Goal: Contribute content: Add original content to the website for others to see

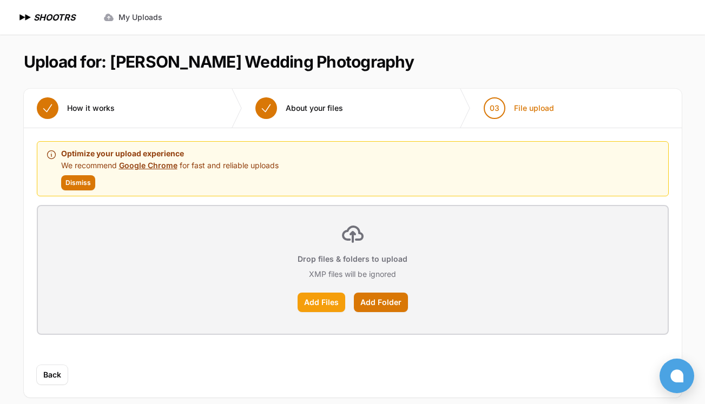
click at [327, 308] on label "Add Files" at bounding box center [321, 302] width 48 height 19
click at [0, 0] on input "Add Files" at bounding box center [0, 0] width 0 height 0
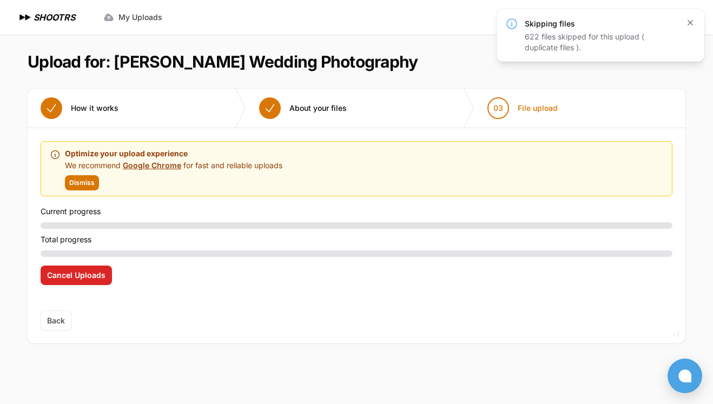
click at [692, 25] on icon "button" at bounding box center [690, 22] width 11 height 11
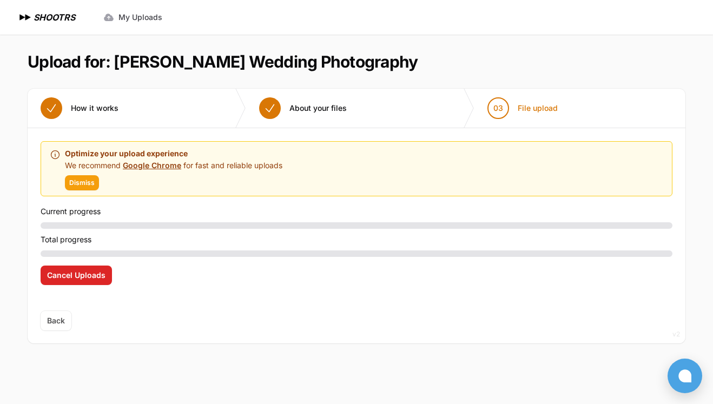
click at [87, 182] on span "Dismiss" at bounding box center [81, 182] width 25 height 9
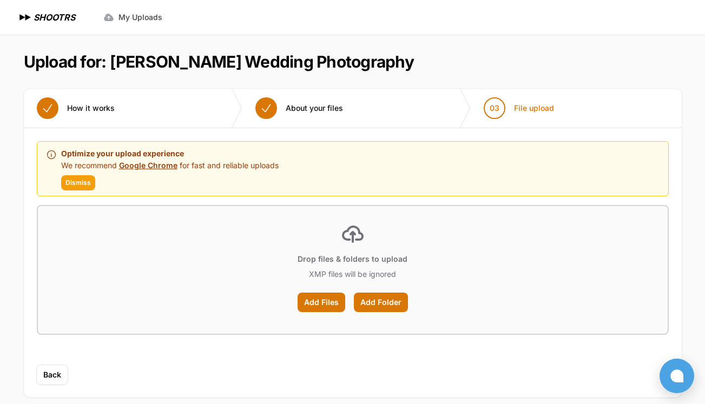
click at [69, 187] on span "Dismiss" at bounding box center [77, 182] width 25 height 9
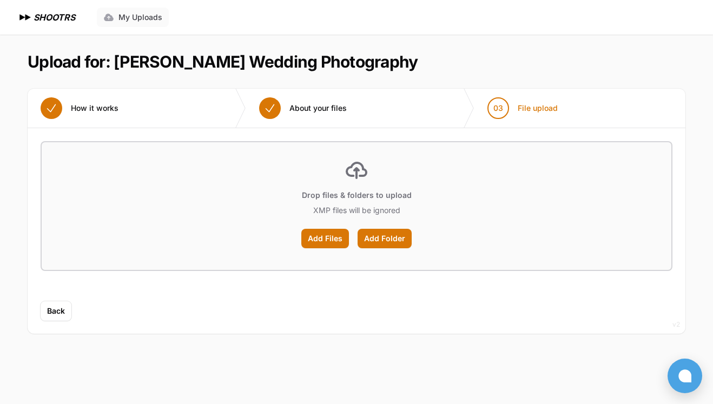
click at [146, 17] on span "My Uploads" at bounding box center [140, 17] width 44 height 11
